Goal: Transaction & Acquisition: Purchase product/service

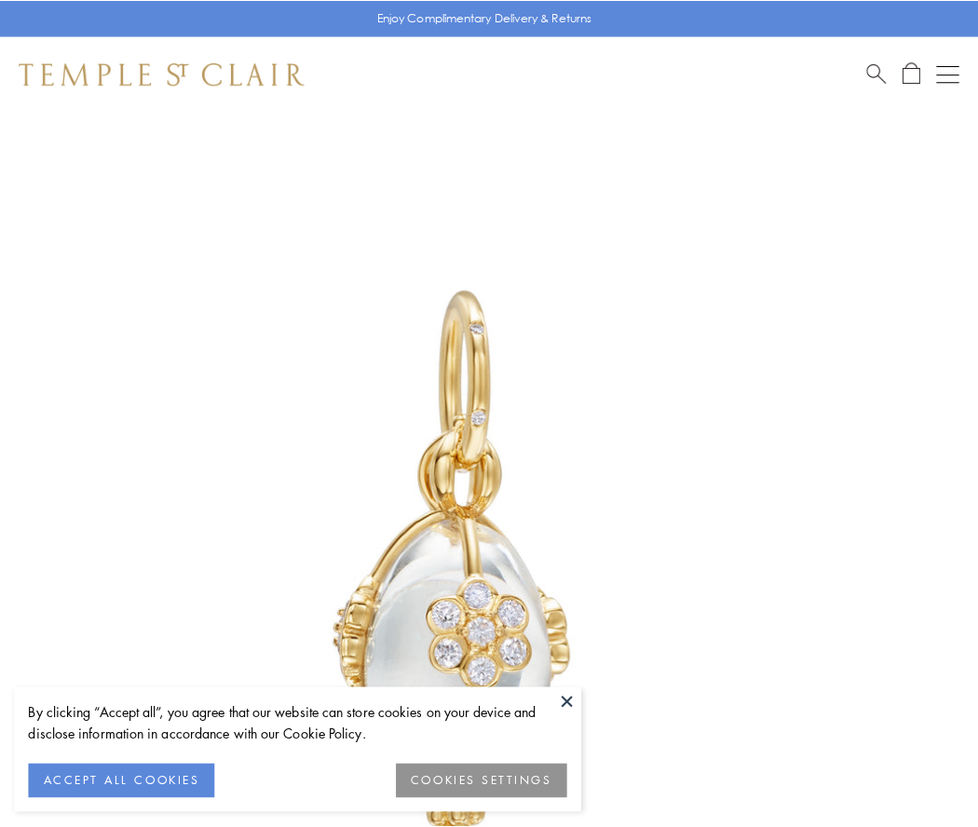
scroll to position [32, 0]
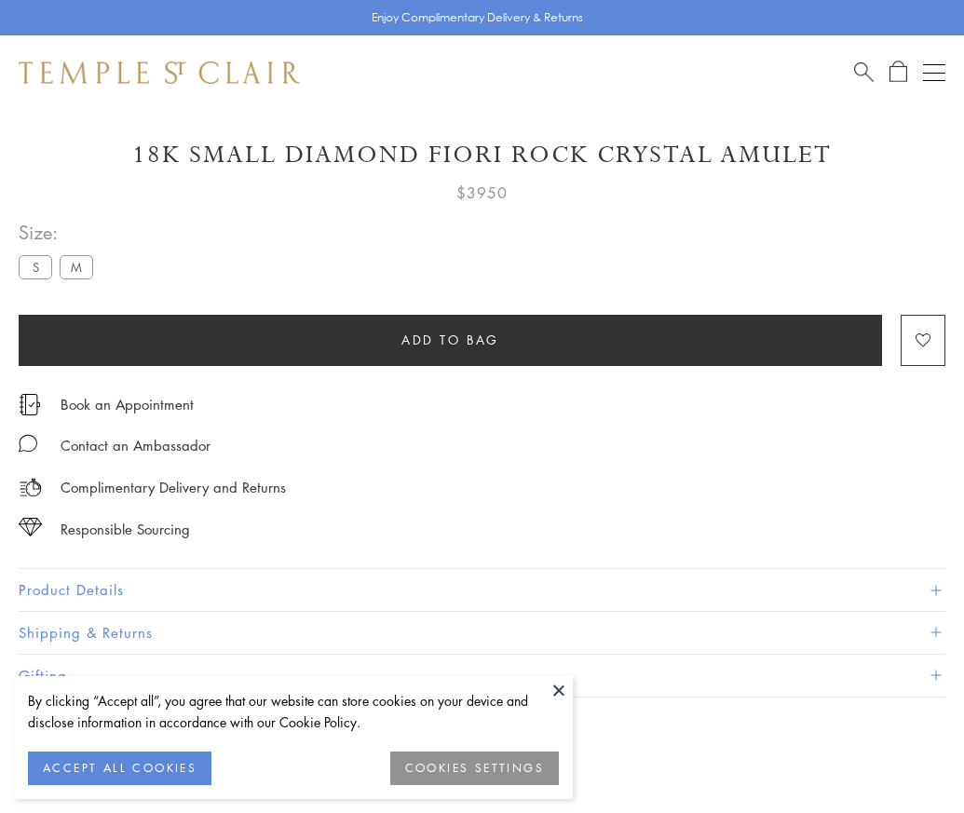
click at [450, 339] on span "Add to bag" at bounding box center [450, 340] width 98 height 20
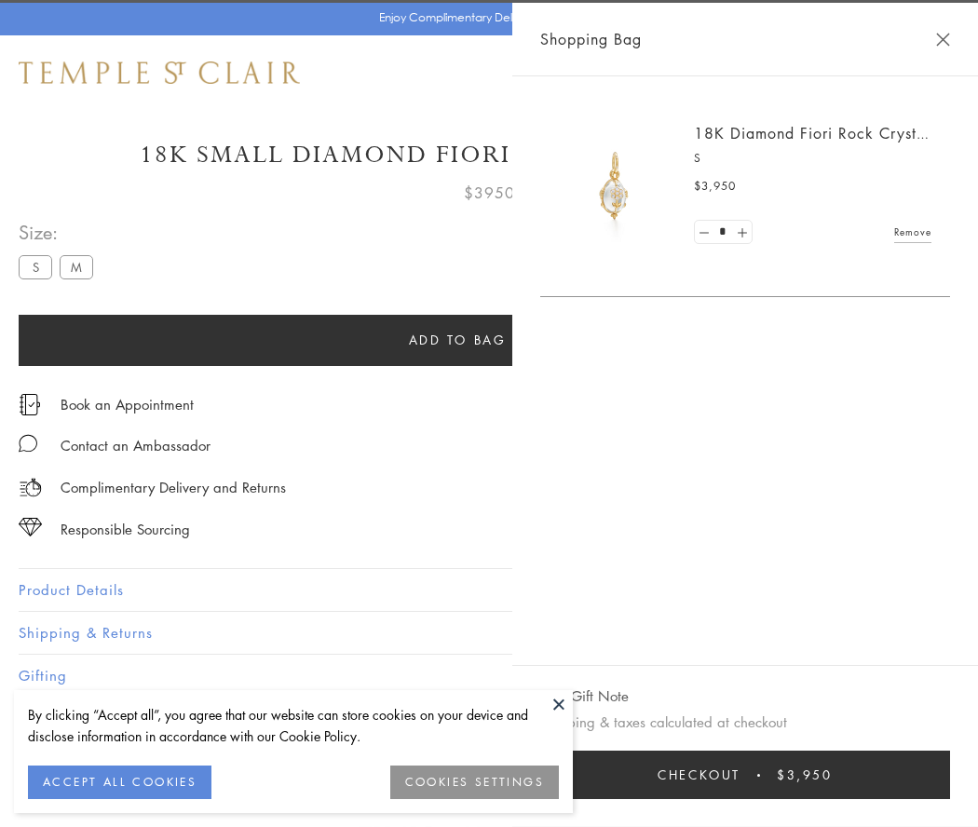
click at [932, 775] on button "Checkout $3,950" at bounding box center [745, 774] width 410 height 48
